Goal: Navigation & Orientation: Find specific page/section

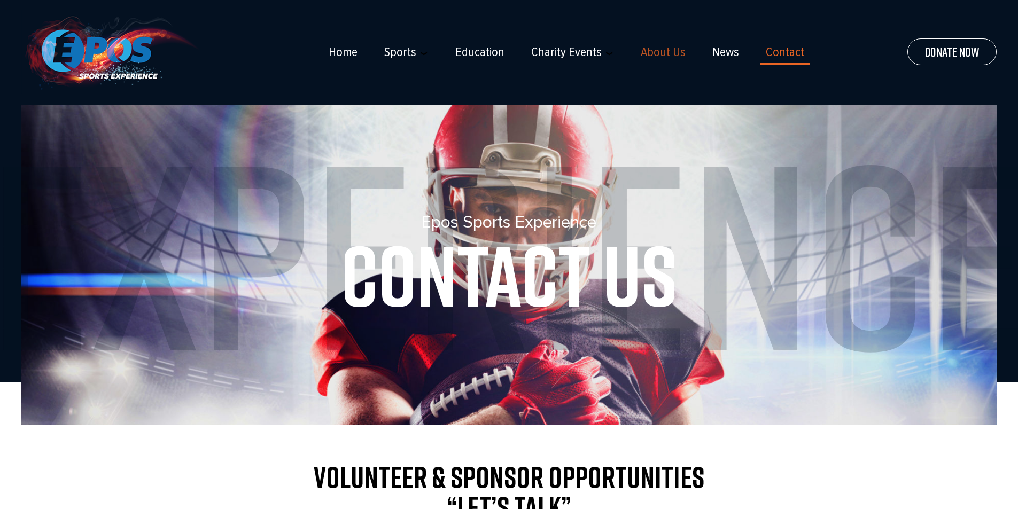
click at [657, 52] on link "About Us" at bounding box center [663, 52] width 45 height 15
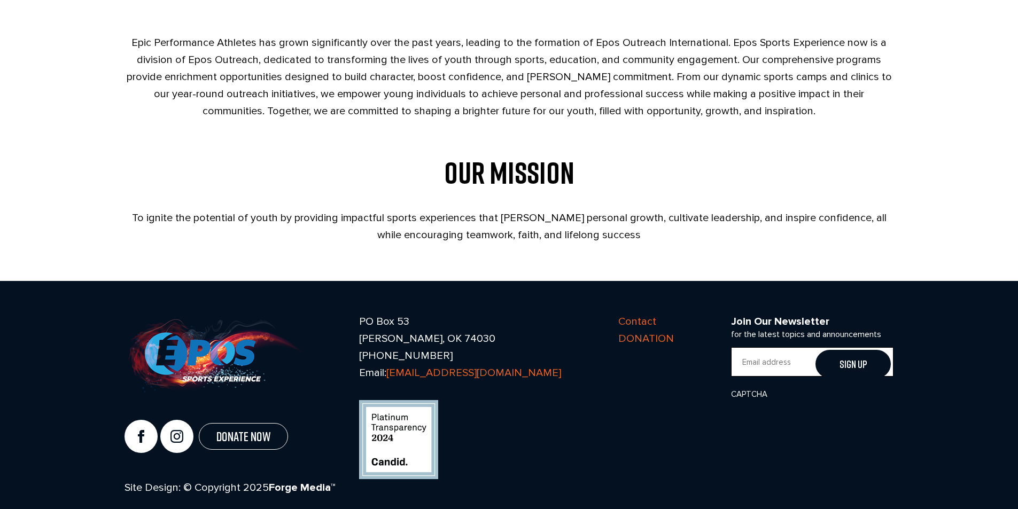
scroll to position [448, 0]
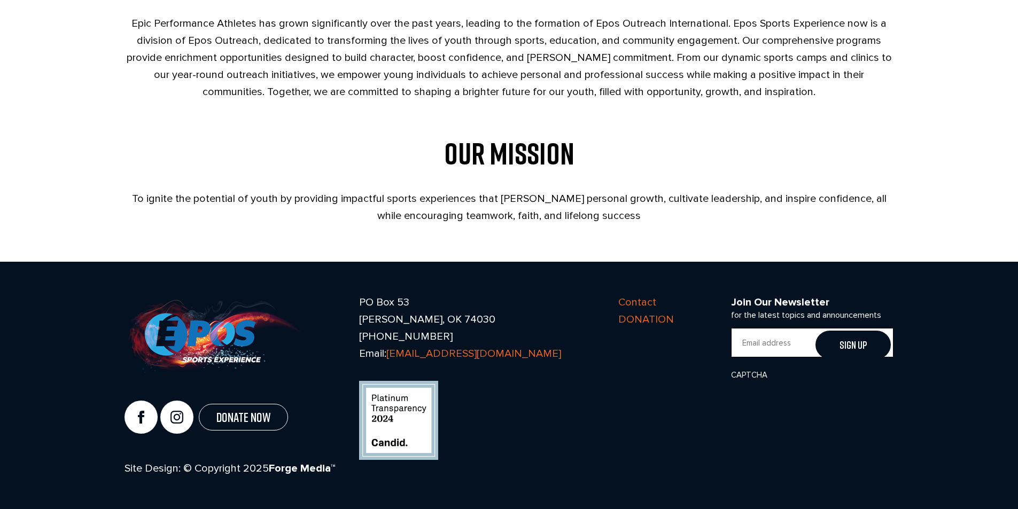
click at [505, 157] on h2 "OUR MISSION" at bounding box center [510, 154] width 770 height 30
